Goal: Find specific page/section: Find specific page/section

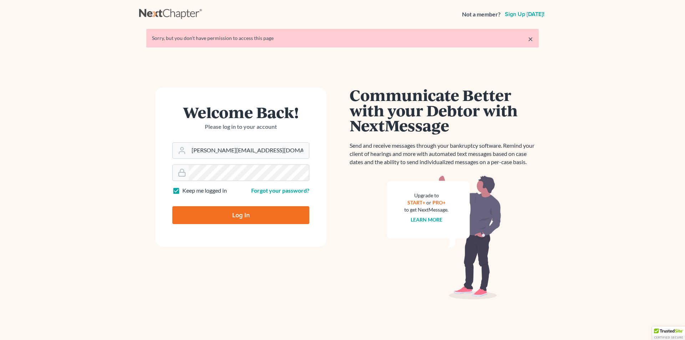
click at [270, 220] on input "Log In" at bounding box center [240, 215] width 137 height 18
type input "Thinking..."
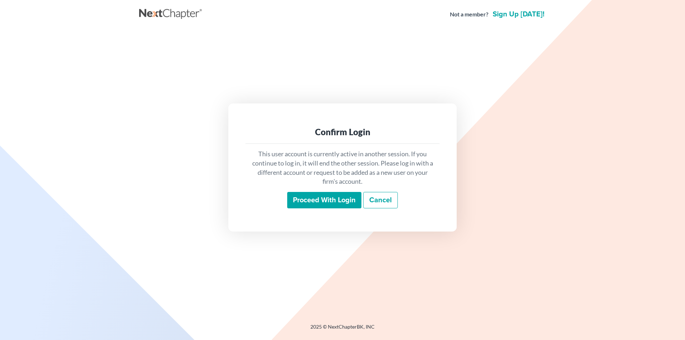
click at [318, 206] on input "Proceed with login" at bounding box center [324, 200] width 74 height 16
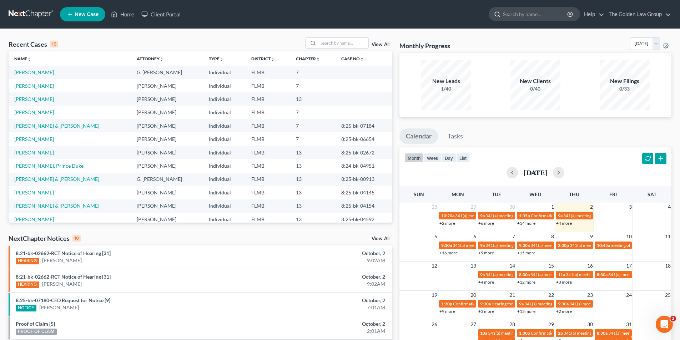
click at [528, 12] on input "search" at bounding box center [535, 13] width 65 height 13
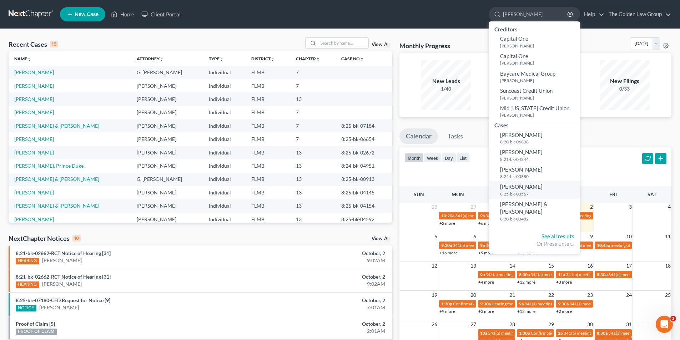
type input "Cunningham"
click at [518, 186] on span "Cunningham, Delon" at bounding box center [521, 186] width 42 height 6
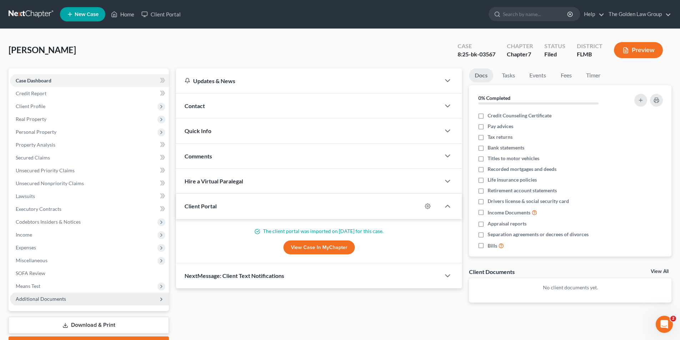
click at [52, 298] on span "Additional Documents" at bounding box center [41, 299] width 50 height 6
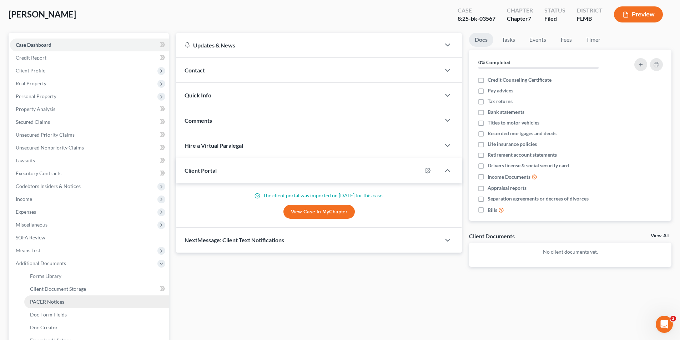
scroll to position [71, 0]
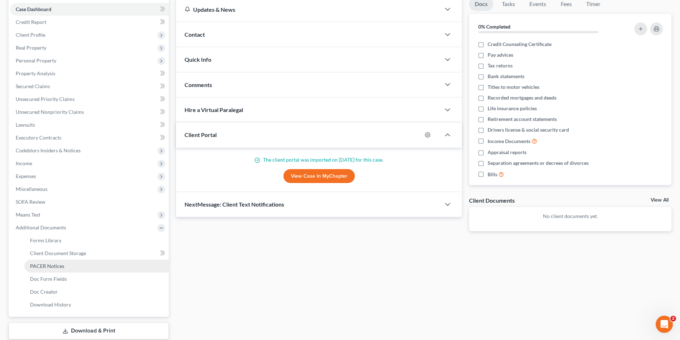
click at [45, 266] on span "PACER Notices" at bounding box center [47, 266] width 34 height 6
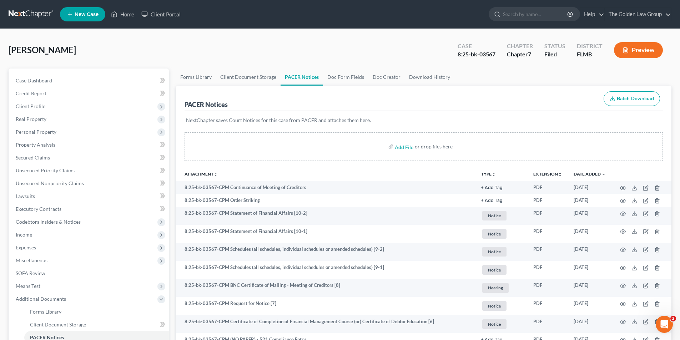
click at [648, 48] on button "Preview" at bounding box center [638, 50] width 49 height 16
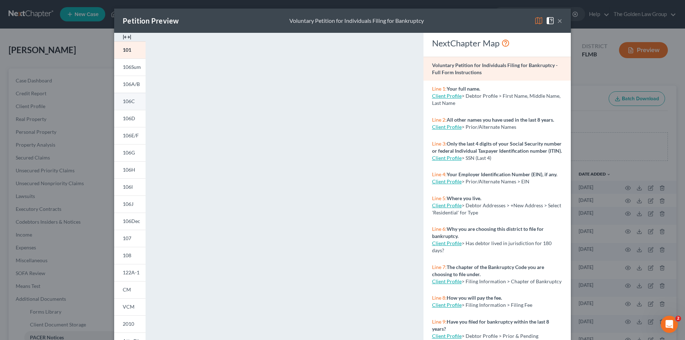
click at [128, 99] on span "106C" at bounding box center [129, 101] width 12 height 6
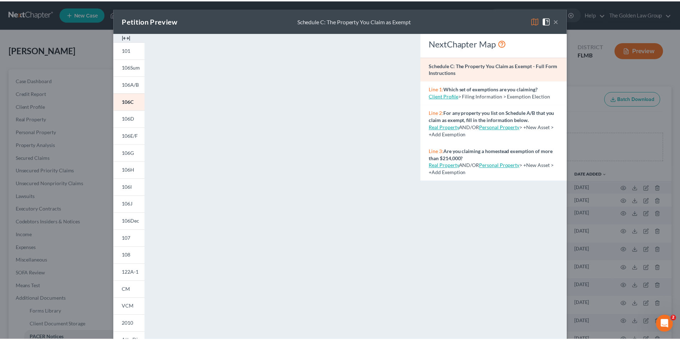
scroll to position [36, 0]
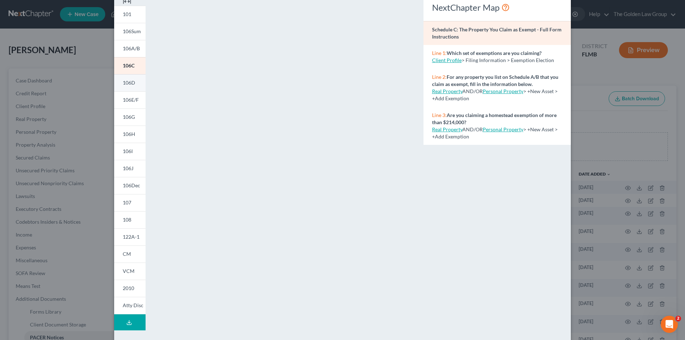
click at [133, 80] on link "106D" at bounding box center [129, 82] width 31 height 17
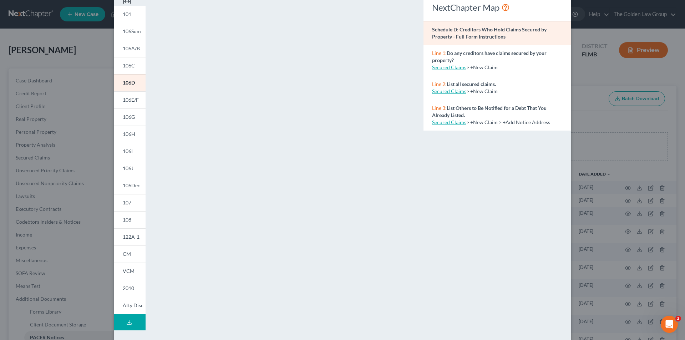
click at [89, 95] on div "Petition Preview Schedule D: Creditors Who Hold Claims Secured by Property × 10…" at bounding box center [342, 170] width 685 height 340
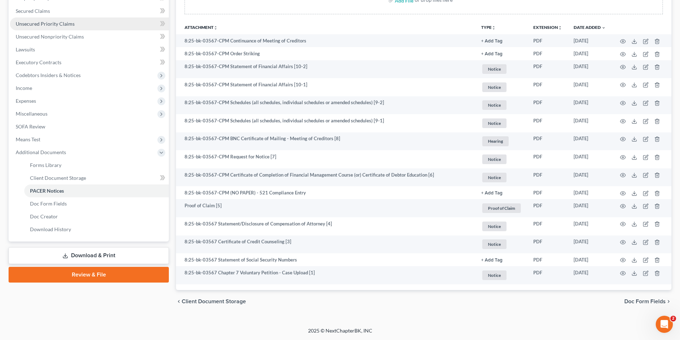
scroll to position [75, 0]
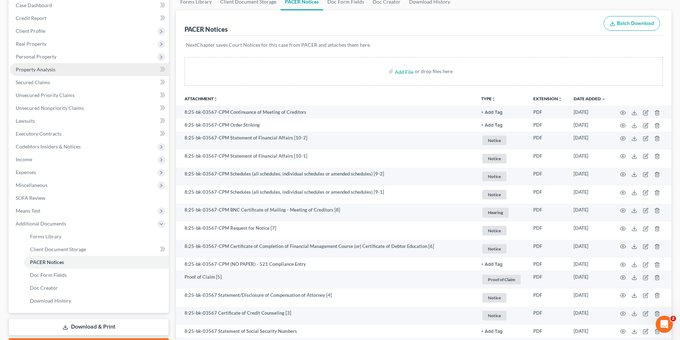
click at [44, 67] on span "Property Analysis" at bounding box center [36, 69] width 40 height 6
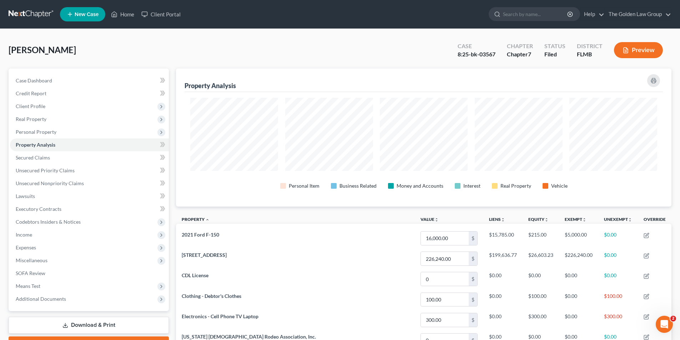
click at [305, 52] on div "Cunningham, Delon Upgraded Case 8:25-bk-03567 Chapter Chapter 7 Status Filed Di…" at bounding box center [340, 52] width 663 height 31
